Goal: Communication & Community: Answer question/provide support

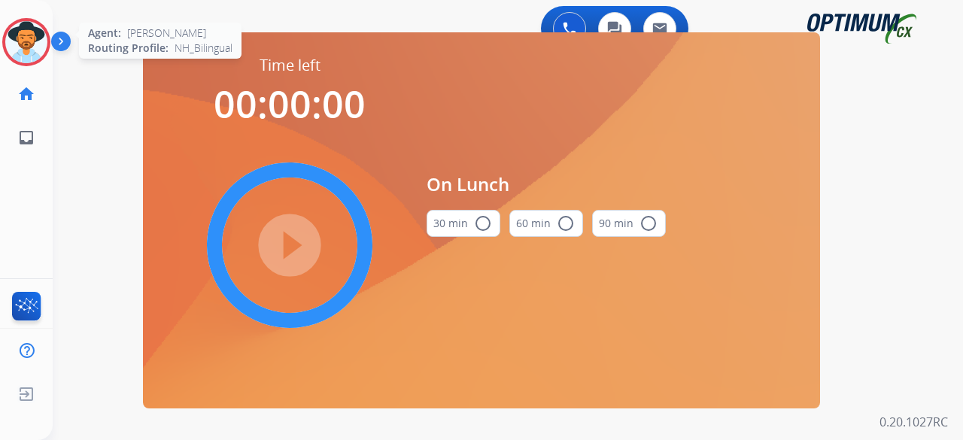
click at [36, 33] on img at bounding box center [26, 42] width 42 height 42
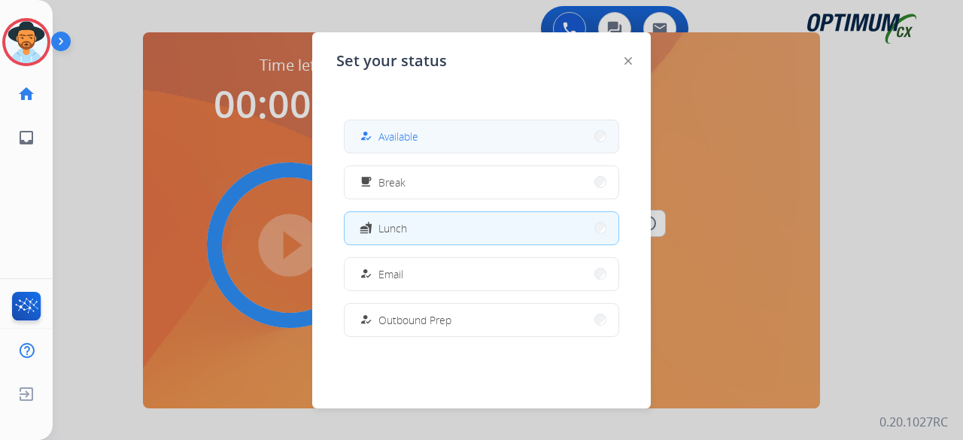
click at [480, 137] on button "how_to_reg Available" at bounding box center [482, 136] width 274 height 32
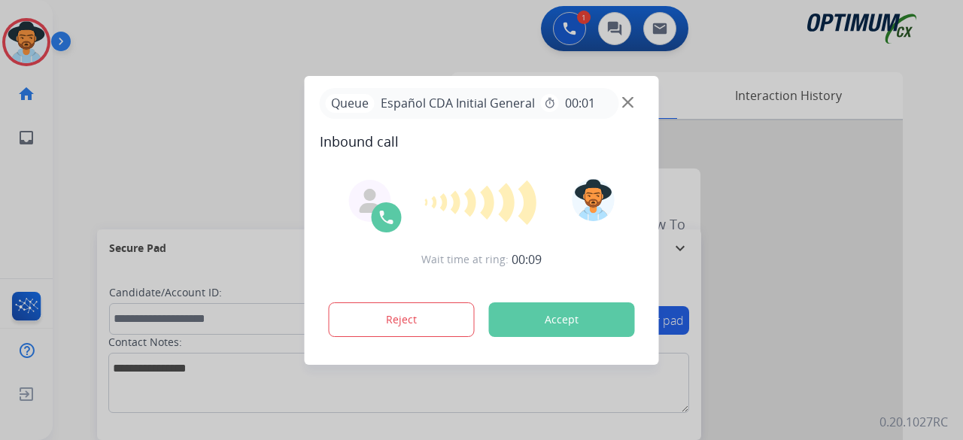
click at [567, 321] on button "Accept" at bounding box center [562, 320] width 146 height 35
click at [564, 330] on button "Accept" at bounding box center [562, 320] width 146 height 35
click at [564, 330] on input "text" at bounding box center [364, 319] width 510 height 32
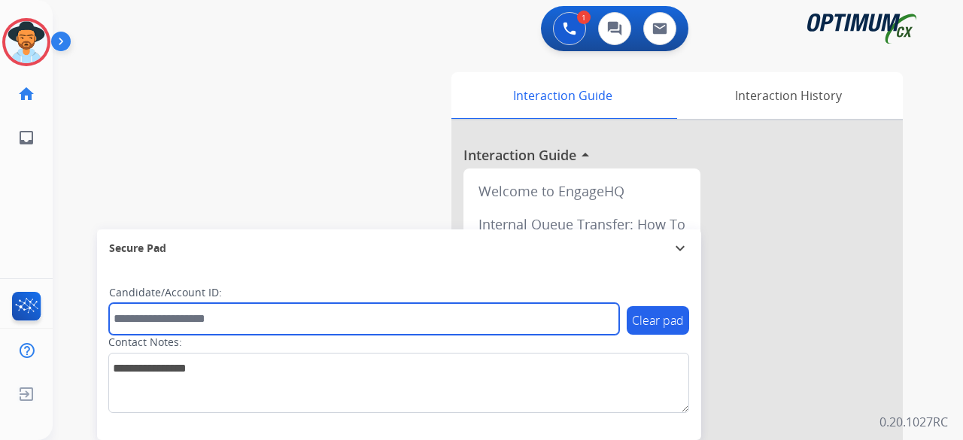
click at [564, 330] on input "text" at bounding box center [364, 319] width 510 height 32
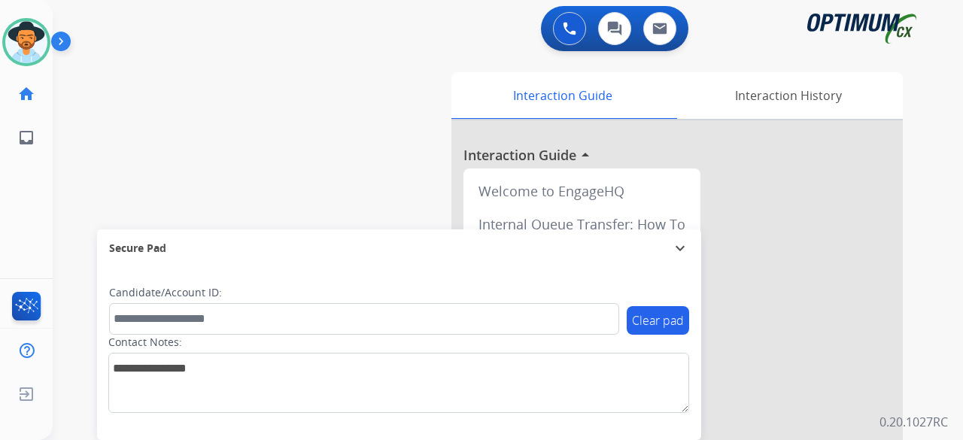
click at [330, 117] on div "swap_horiz Break voice bridge close_fullscreen Connect 3-Way Call merge_type Se…" at bounding box center [490, 368] width 875 height 628
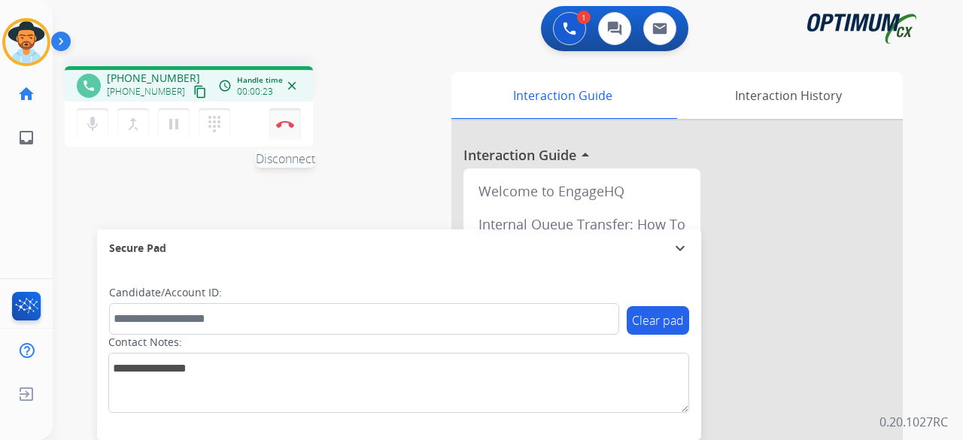
click at [292, 135] on button "Disconnect" at bounding box center [285, 124] width 32 height 32
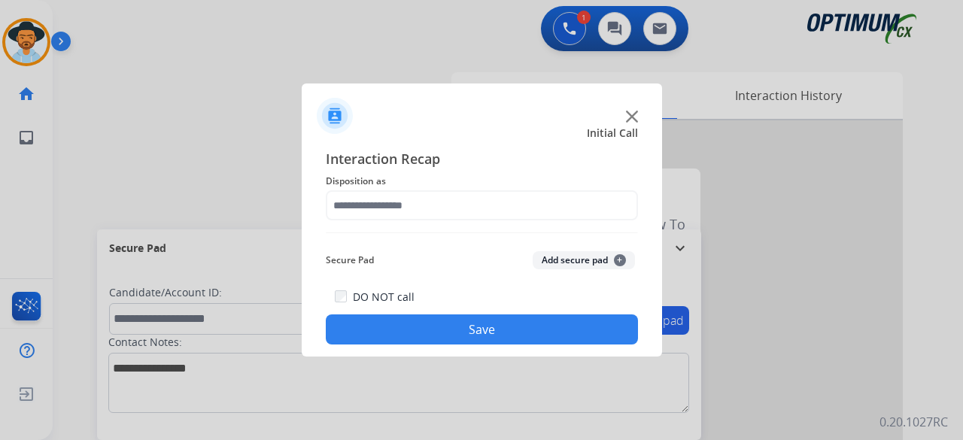
click at [629, 120] on img at bounding box center [632, 117] width 12 height 12
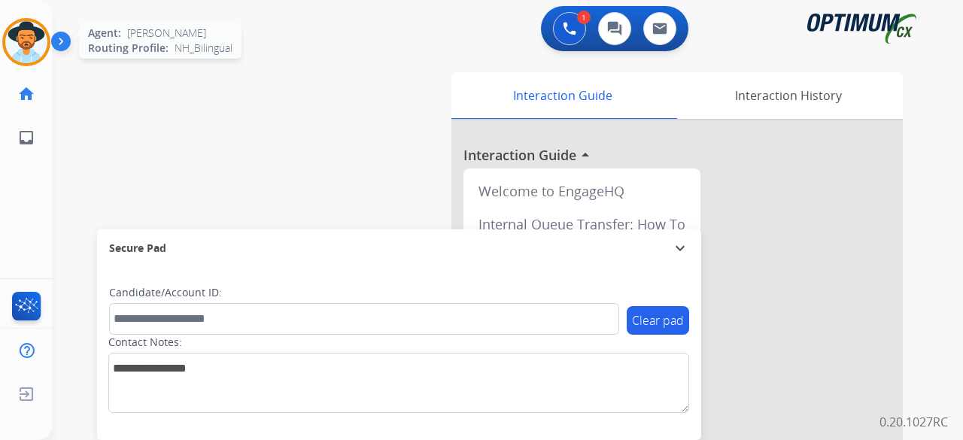
click at [19, 47] on img at bounding box center [26, 42] width 42 height 42
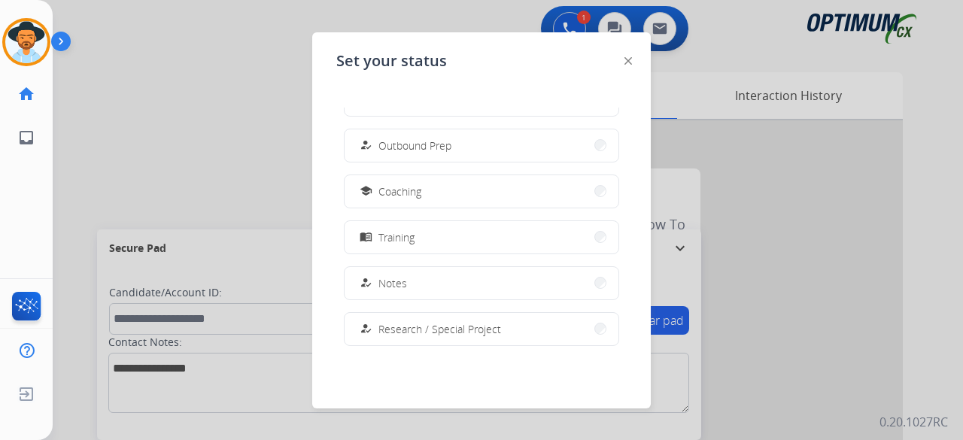
scroll to position [224, 0]
click at [414, 205] on div "how_to_reg Available free_breakfast Break fastfood Lunch how_to_reg Email how_t…" at bounding box center [481, 228] width 291 height 241
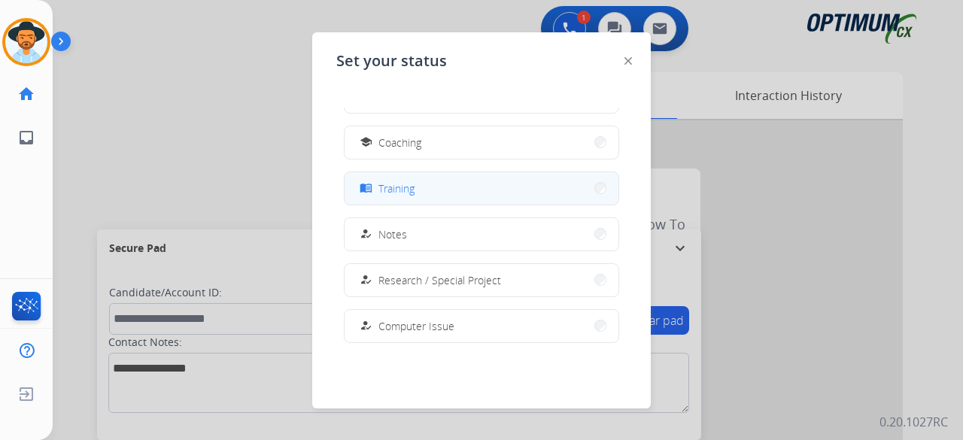
click at [456, 190] on button "menu_book Training" at bounding box center [482, 188] width 274 height 32
